Goal: Navigation & Orientation: Find specific page/section

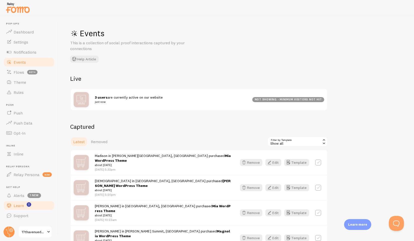
click at [21, 205] on span "Learn" at bounding box center [19, 205] width 10 height 5
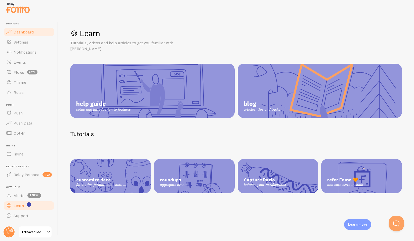
click at [22, 31] on span "Dashboard" at bounding box center [24, 31] width 20 height 5
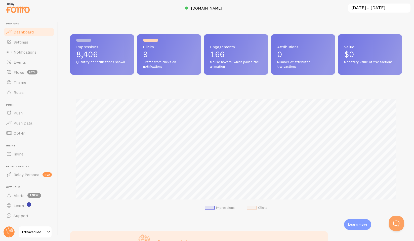
scroll to position [132, 332]
click at [16, 65] on link "Events" at bounding box center [29, 62] width 52 height 10
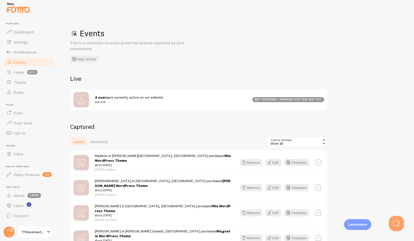
click at [355, 100] on div "Events This is a collection of social proof interactions captured by your conne…" at bounding box center [236, 128] width 356 height 225
